Goal: Task Accomplishment & Management: Use online tool/utility

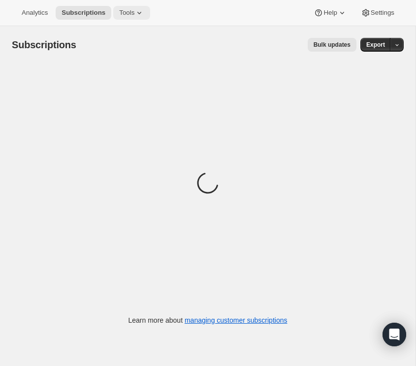
click at [131, 16] on span "Tools" at bounding box center [126, 13] width 15 height 8
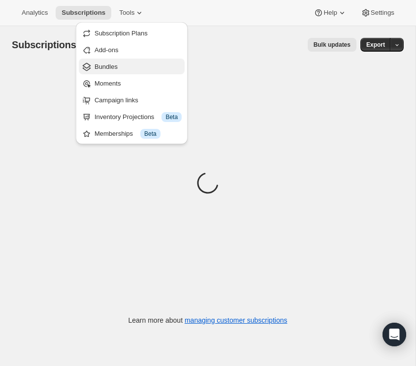
click at [114, 65] on span "Bundles" at bounding box center [105, 66] width 23 height 7
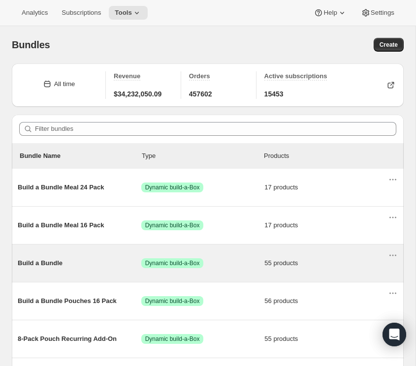
click at [48, 267] on span "Build a Bundle" at bounding box center [80, 263] width 124 height 10
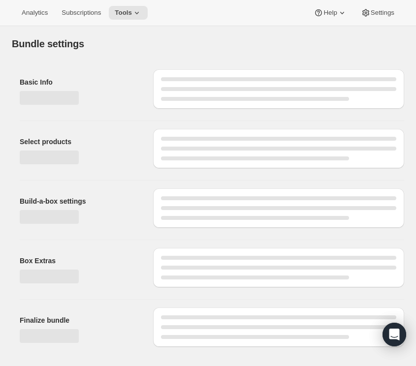
type input "Build a Bundle"
checkbox input "true"
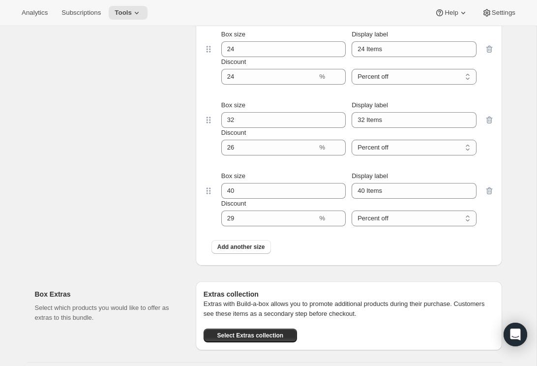
scroll to position [2822, 0]
